Goal: Information Seeking & Learning: Learn about a topic

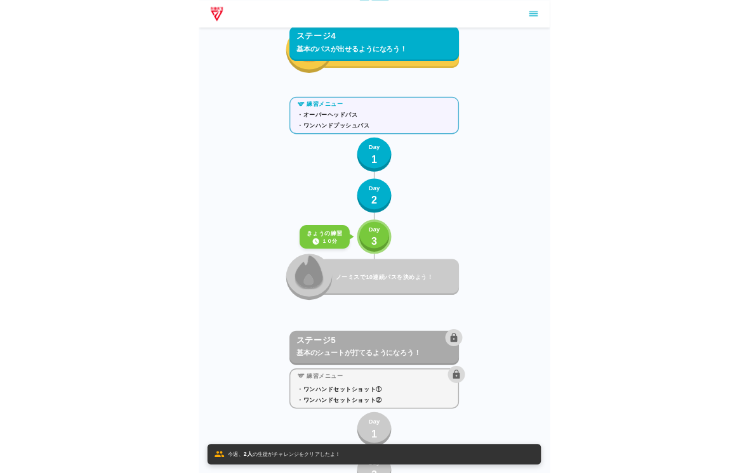
scroll to position [5324, 0]
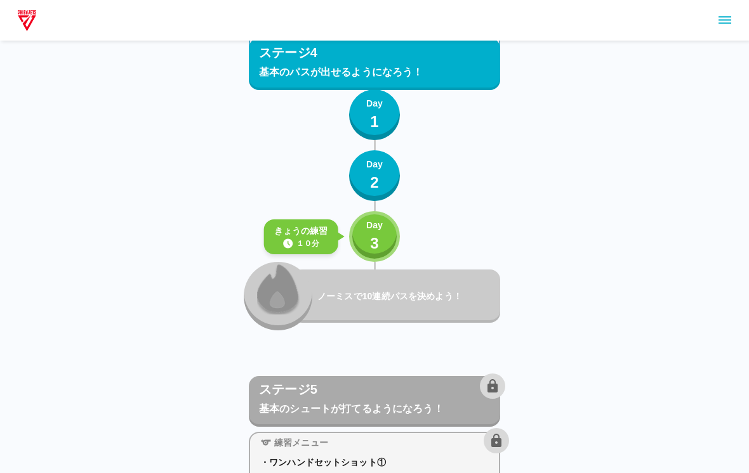
click at [390, 215] on div "[DATE]の練習 １０分 Day 3" at bounding box center [374, 236] width 51 height 51
click at [394, 226] on button "Day 3" at bounding box center [374, 236] width 51 height 51
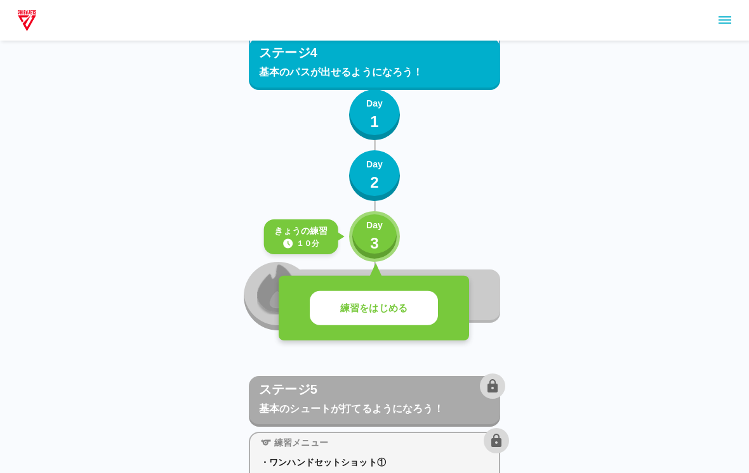
click at [391, 291] on button "練習をはじめる" at bounding box center [374, 308] width 128 height 35
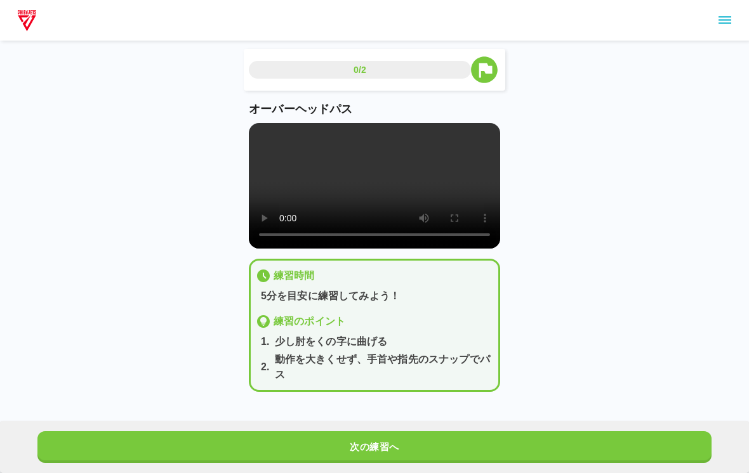
scroll to position [18, 0]
click at [343, 165] on video at bounding box center [374, 186] width 251 height 126
click at [372, 176] on video at bounding box center [374, 186] width 251 height 126
click at [262, 125] on video at bounding box center [374, 186] width 251 height 126
click at [446, 446] on button "次の練習へ" at bounding box center [374, 448] width 674 height 32
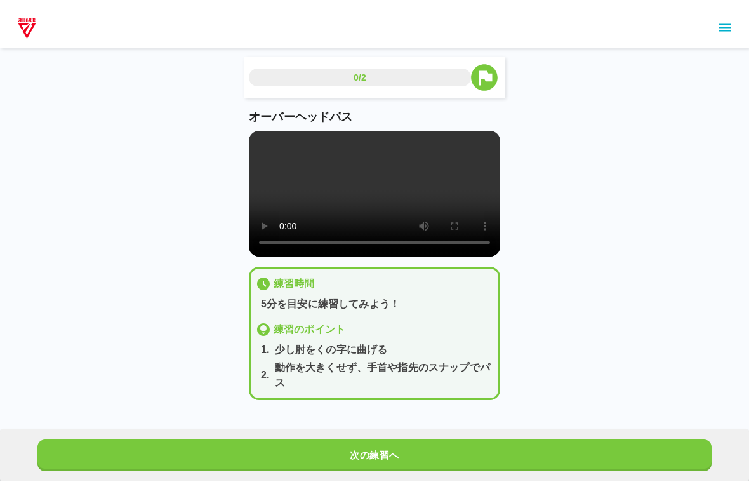
scroll to position [0, 0]
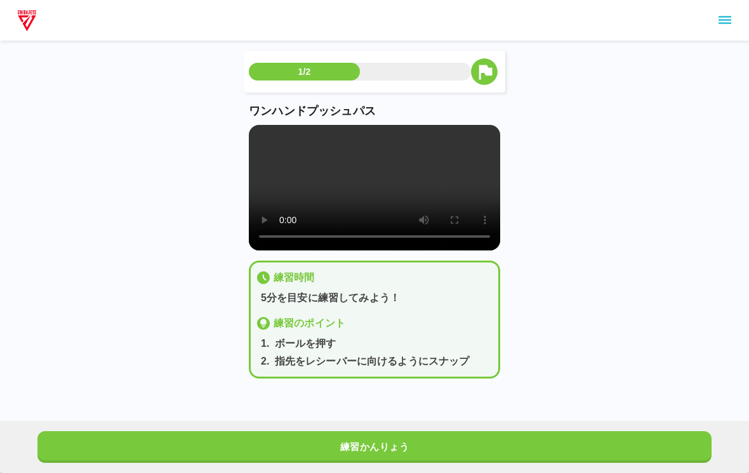
click at [377, 191] on video at bounding box center [374, 188] width 251 height 126
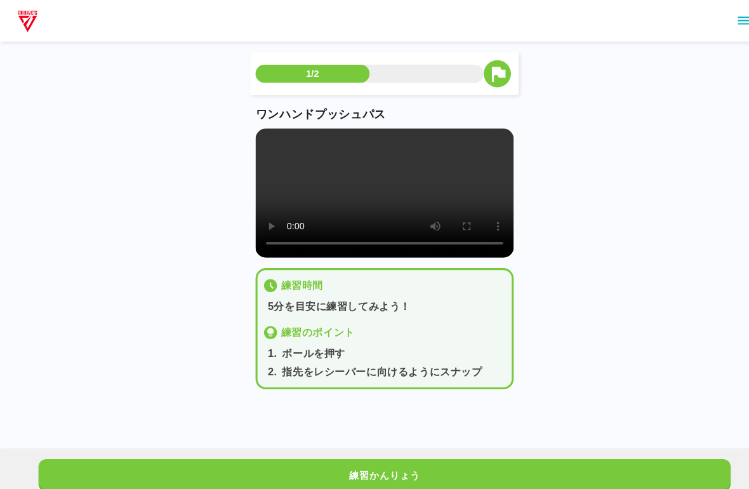
click at [261, 130] on video at bounding box center [374, 188] width 251 height 126
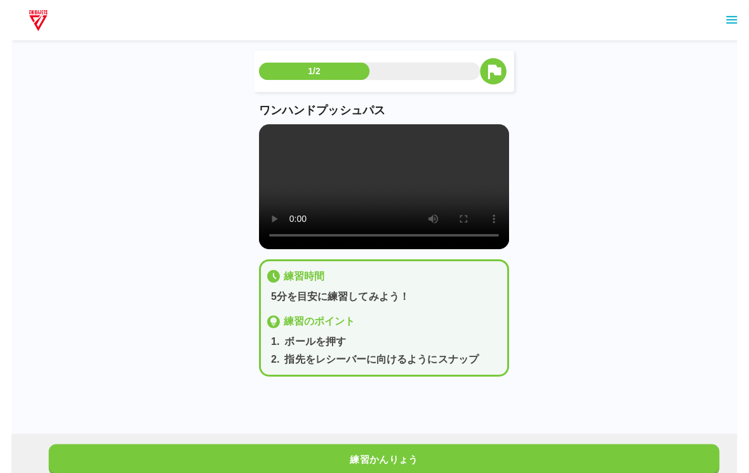
scroll to position [3, 0]
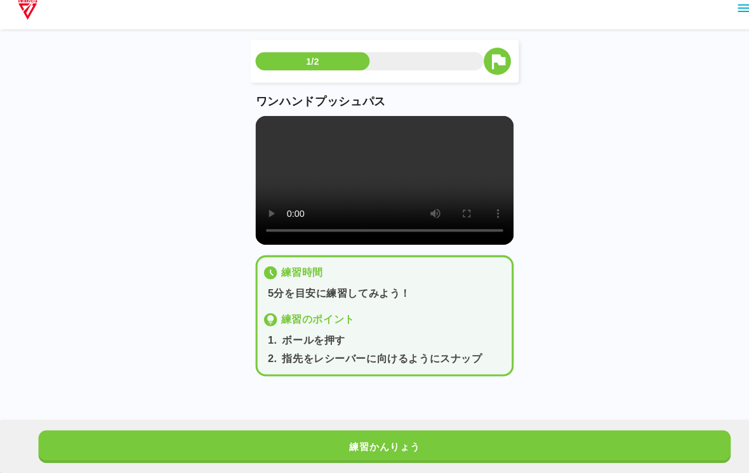
click at [460, 432] on button "練習かんりょう" at bounding box center [374, 448] width 674 height 32
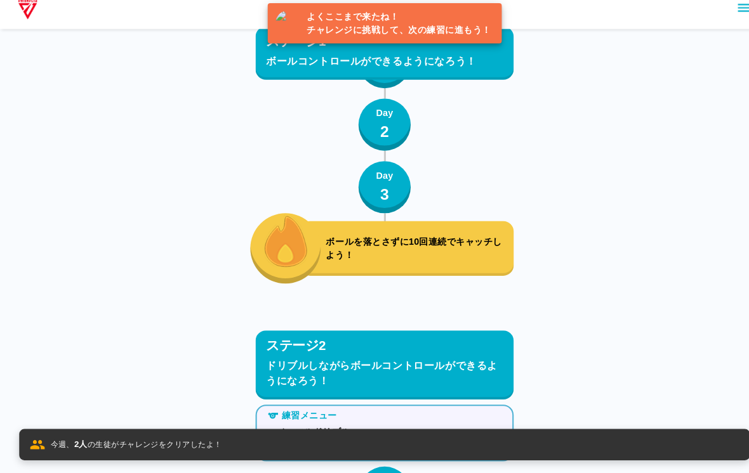
scroll to position [5383, 0]
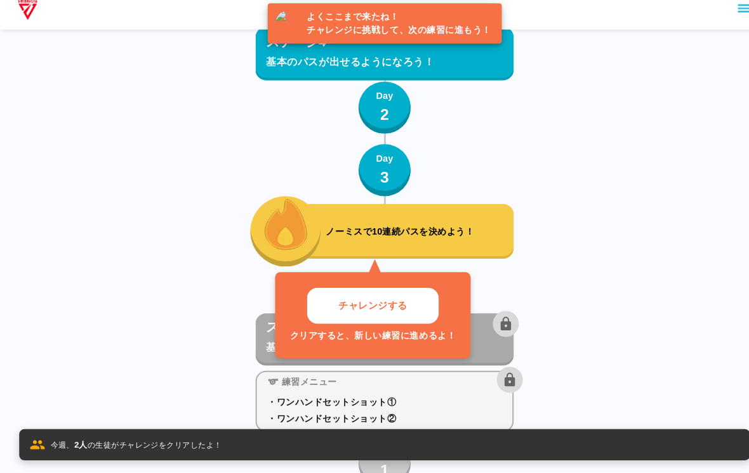
click at [349, 303] on p "チャレンジする" at bounding box center [362, 310] width 67 height 15
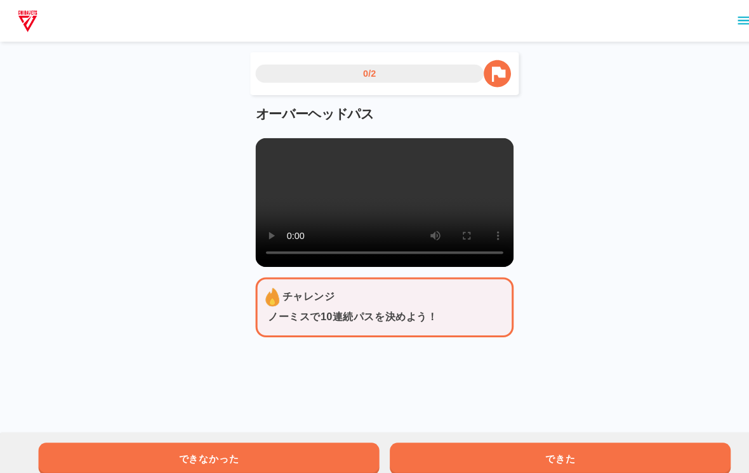
click at [368, 209] on video at bounding box center [374, 198] width 251 height 126
click at [241, 146] on main "0/2 オーバーヘッドパス チャレンジ ノーミスで10連続パスを決めよう！ できなかった できた" at bounding box center [375, 200] width 282 height 298
click at [253, 170] on video at bounding box center [374, 198] width 251 height 126
click at [268, 137] on video at bounding box center [374, 198] width 251 height 126
click at [520, 437] on button "できた" at bounding box center [546, 448] width 332 height 32
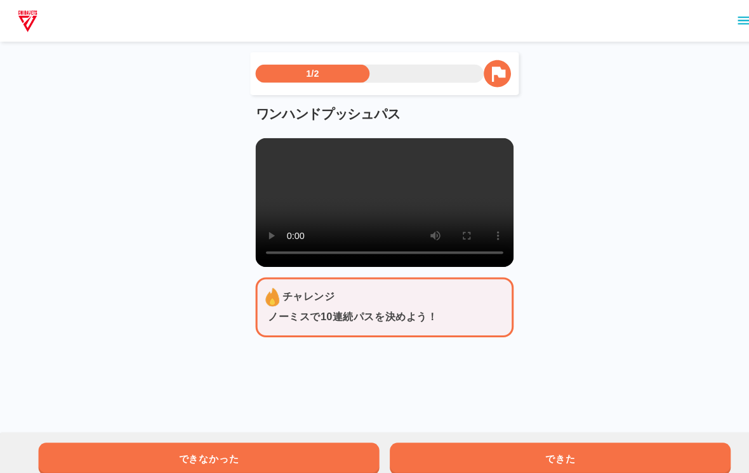
click at [520, 447] on button "できた" at bounding box center [546, 448] width 332 height 32
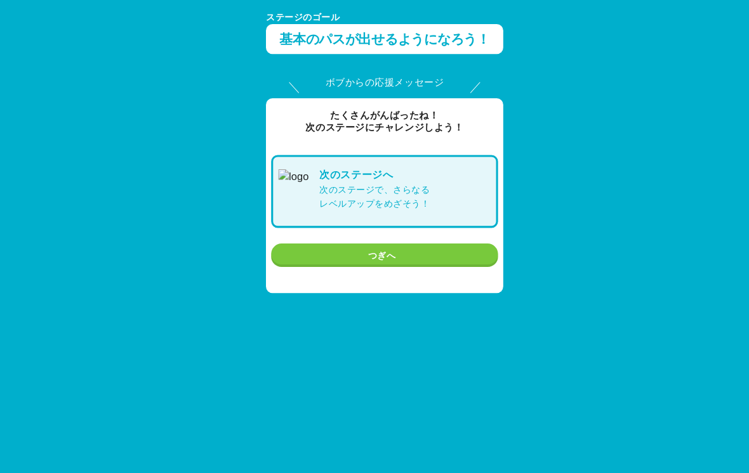
click at [380, 242] on button "つぎへ" at bounding box center [374, 248] width 221 height 23
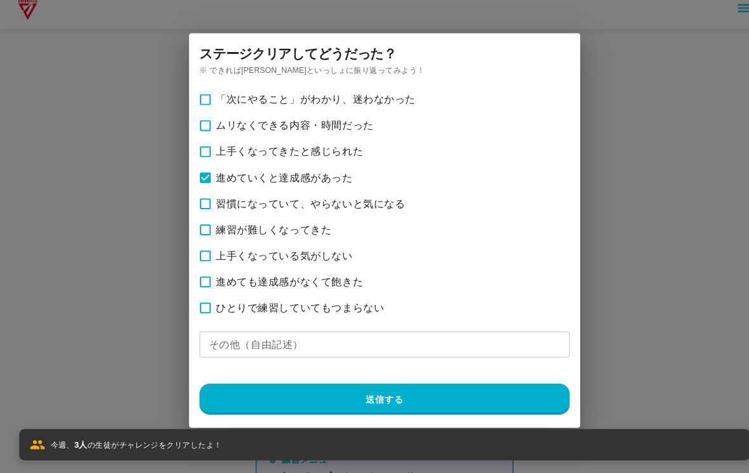
click at [326, 371] on div "「次にやること」がわかり、迷わなかった ムリなくできる内容・時間だった 上手くなってきたと感じられた 進めていくと達成感があった 習慣になっていて、やらないと…" at bounding box center [374, 256] width 361 height 320
click at [363, 399] on button "送信する" at bounding box center [374, 401] width 361 height 30
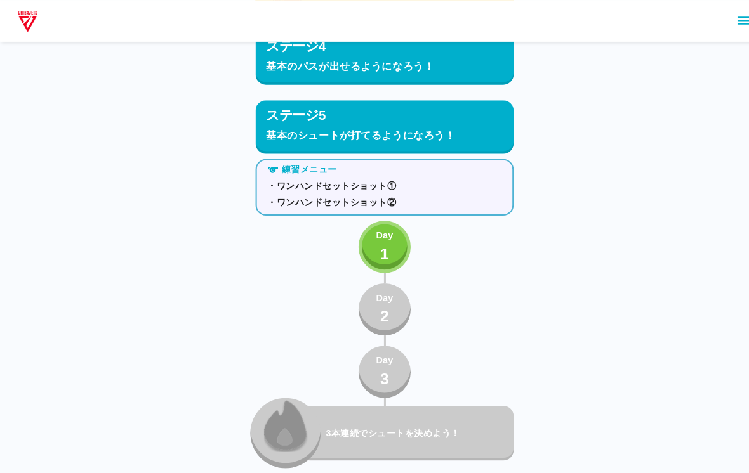
scroll to position [5617, 0]
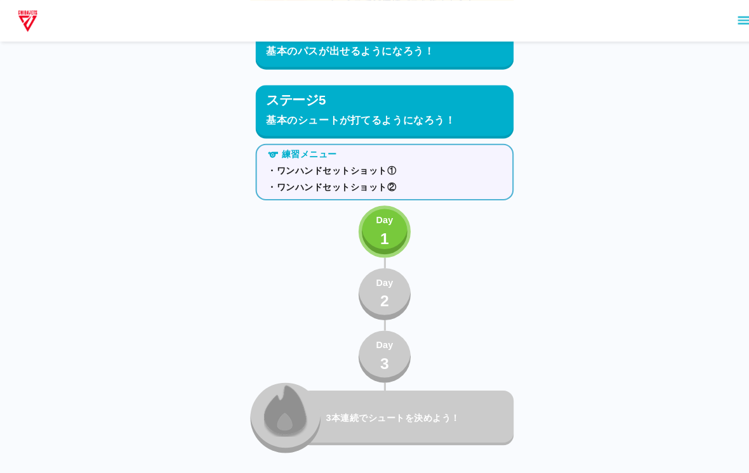
click at [368, 209] on p "Day" at bounding box center [374, 214] width 17 height 13
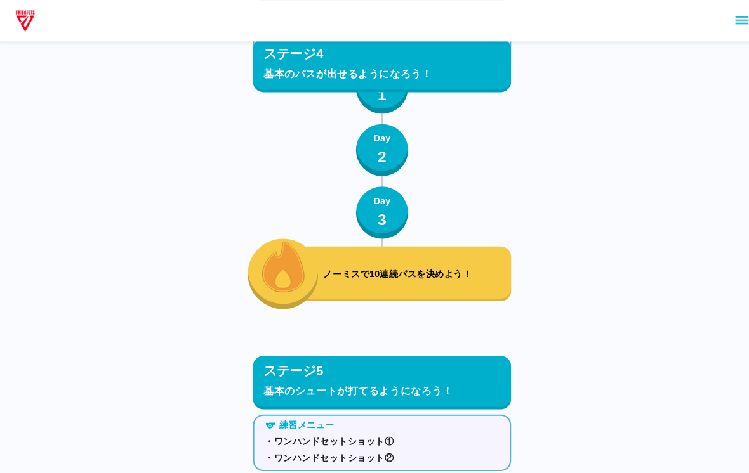
scroll to position [5343, 0]
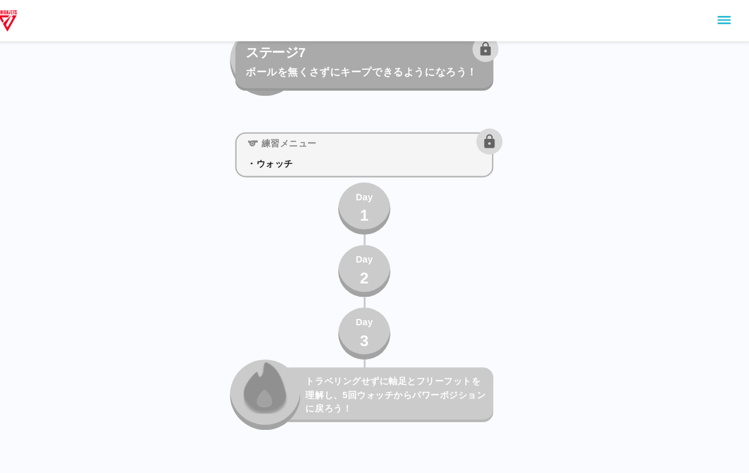
scroll to position [8828, 0]
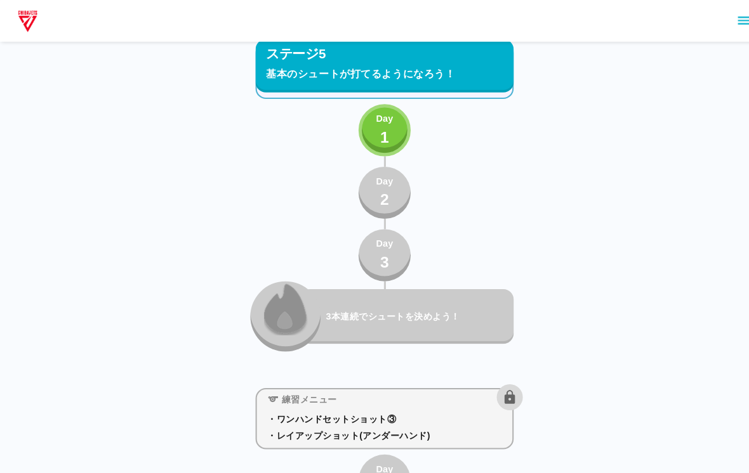
scroll to position [5717, 0]
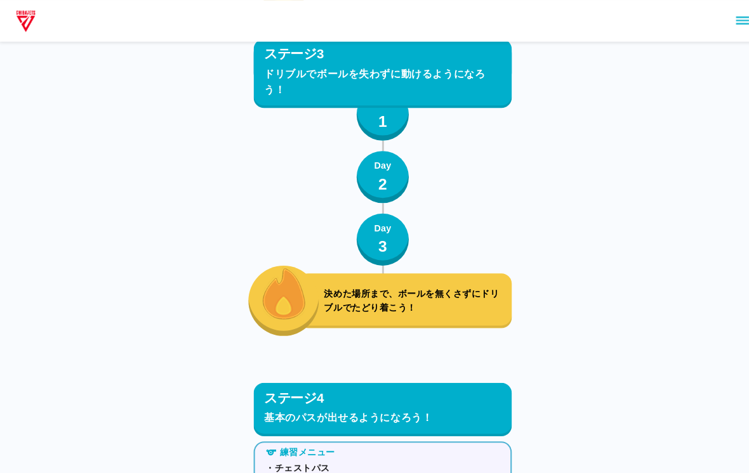
scroll to position [4584, 0]
